Goal: Navigation & Orientation: Find specific page/section

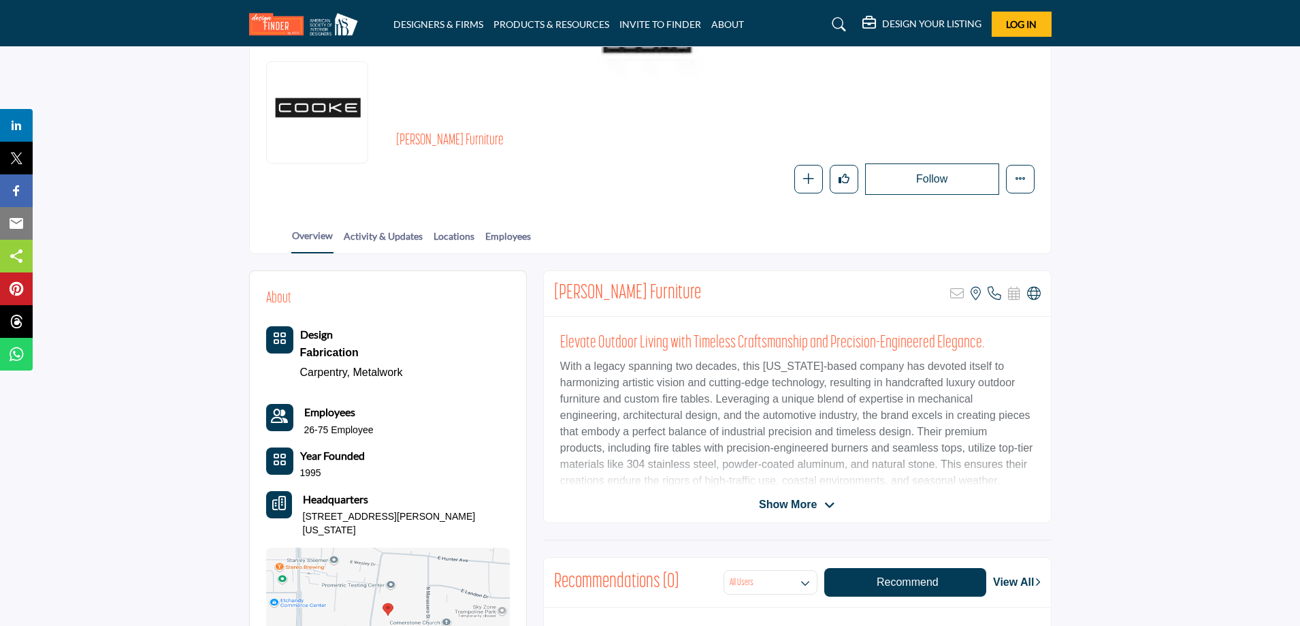
scroll to position [272, 0]
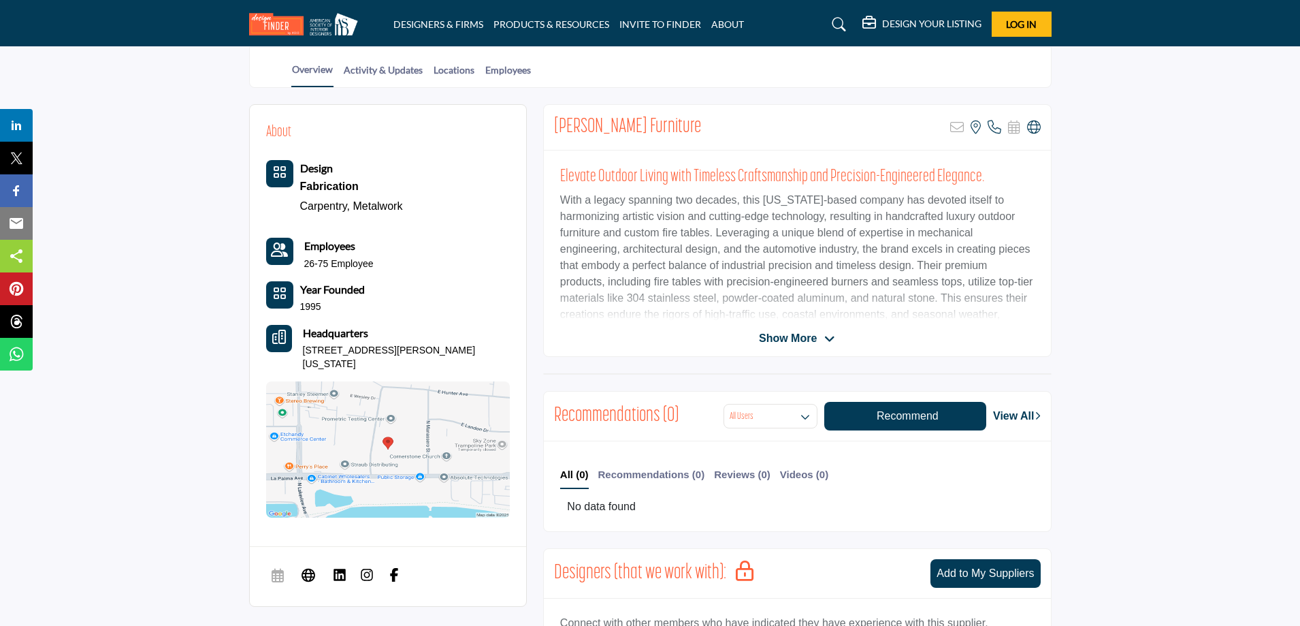
click at [762, 334] on span "Show More" at bounding box center [788, 338] width 58 height 16
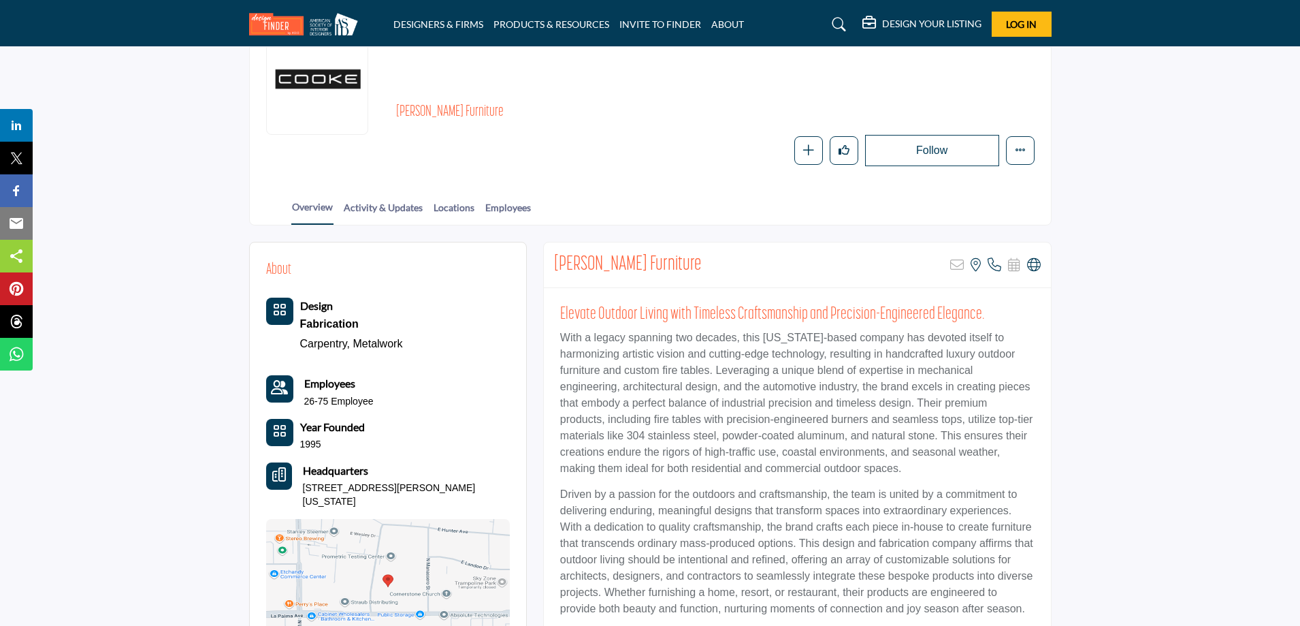
scroll to position [0, 0]
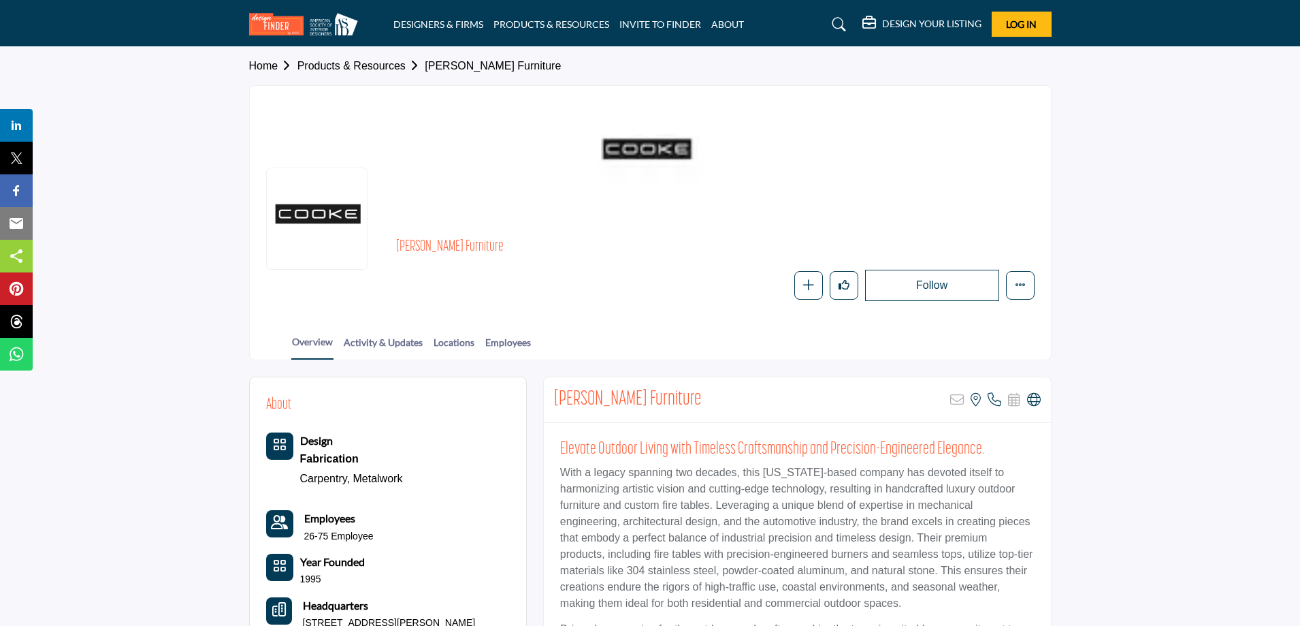
click at [1169, 285] on section "Home Products & Resources Cooke Furniture Cooke Furniture Follow Following Mess…" at bounding box center [650, 203] width 1300 height 313
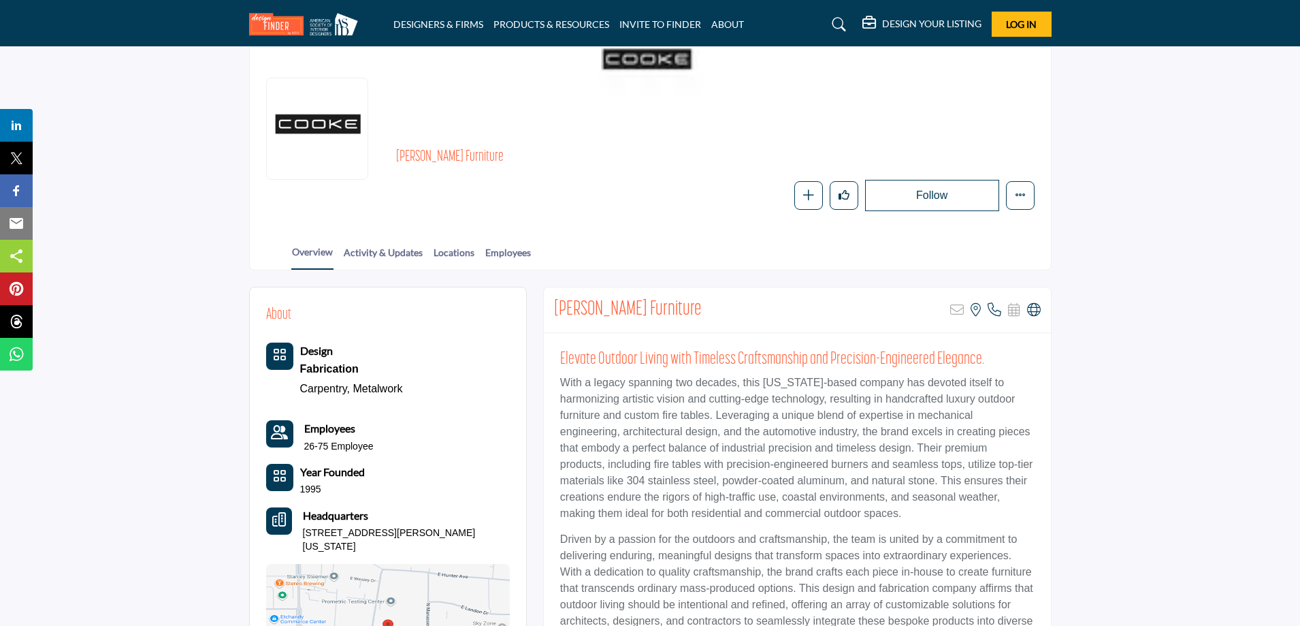
scroll to position [204, 0]
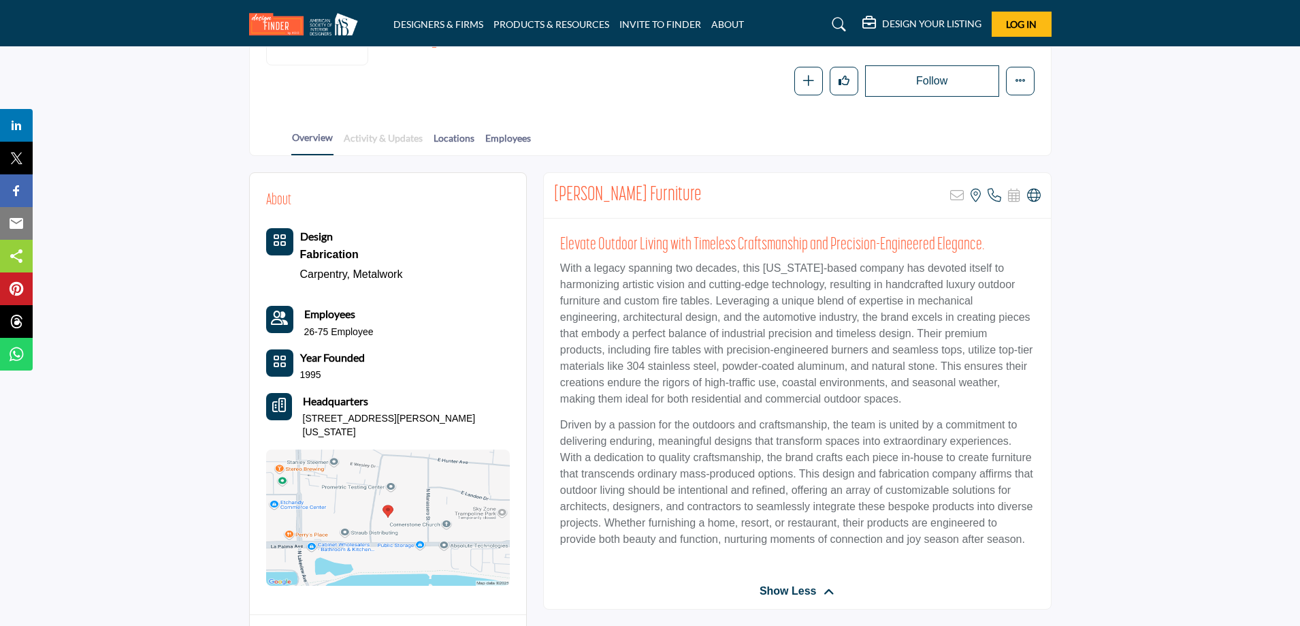
click at [398, 146] on link "Activity & Updates" at bounding box center [383, 143] width 80 height 24
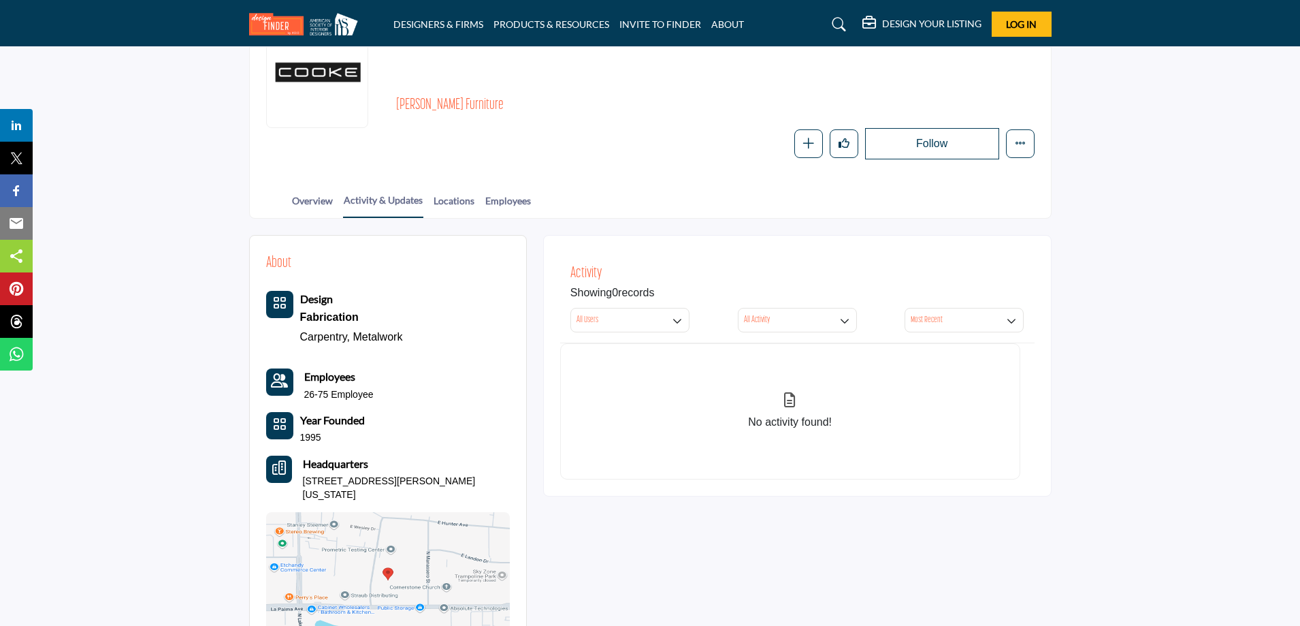
scroll to position [74, 0]
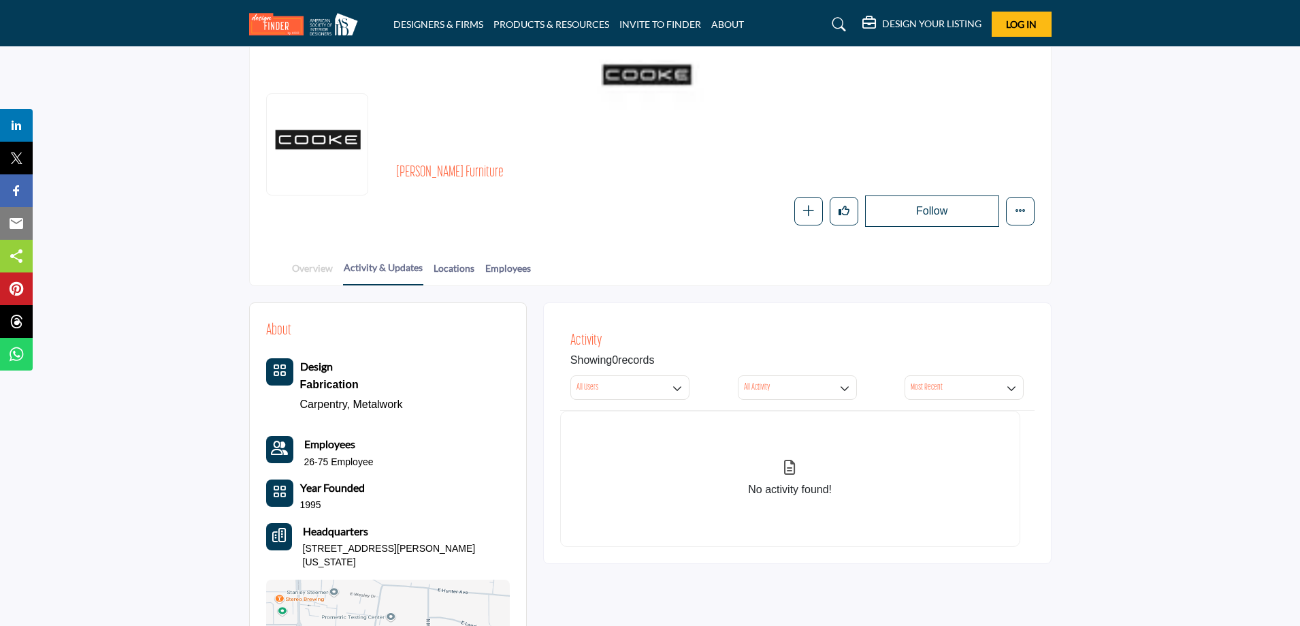
click at [317, 269] on link "Overview" at bounding box center [312, 273] width 42 height 24
